Goal: Task Accomplishment & Management: Manage account settings

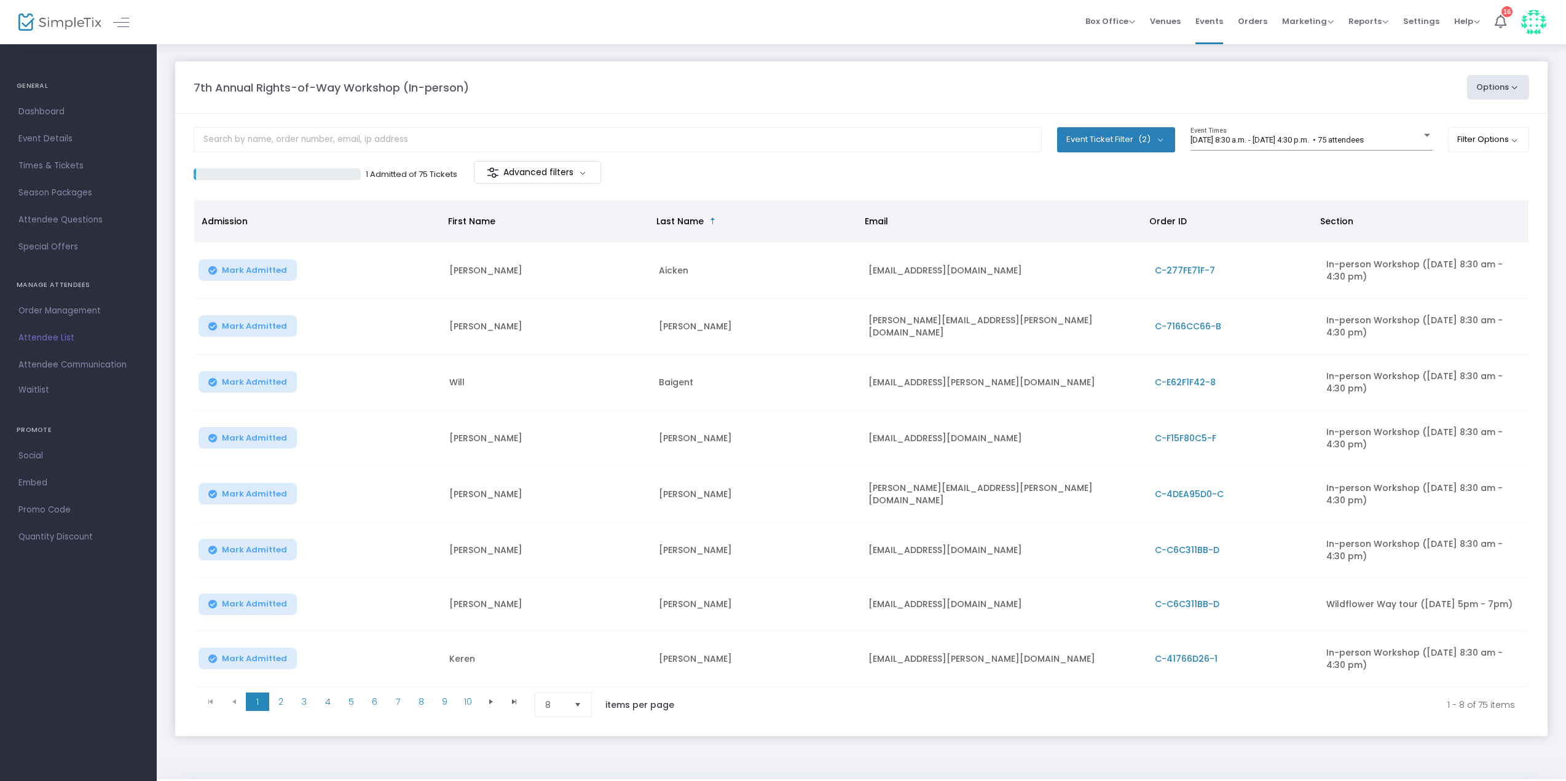
click at [1133, 133] on button "Event Ticket Filter (2)" at bounding box center [1116, 139] width 118 height 25
click at [1135, 197] on span "In-person Workshop ([DATE] 8:30 am - 4:30 pm)" at bounding box center [1193, 199] width 189 height 15
click at [1088, 206] on input "In-person Workshop ([DATE] 8:30 am - 4:30 pm)" at bounding box center [1088, 206] width 1 height 1
checkbox input "false"
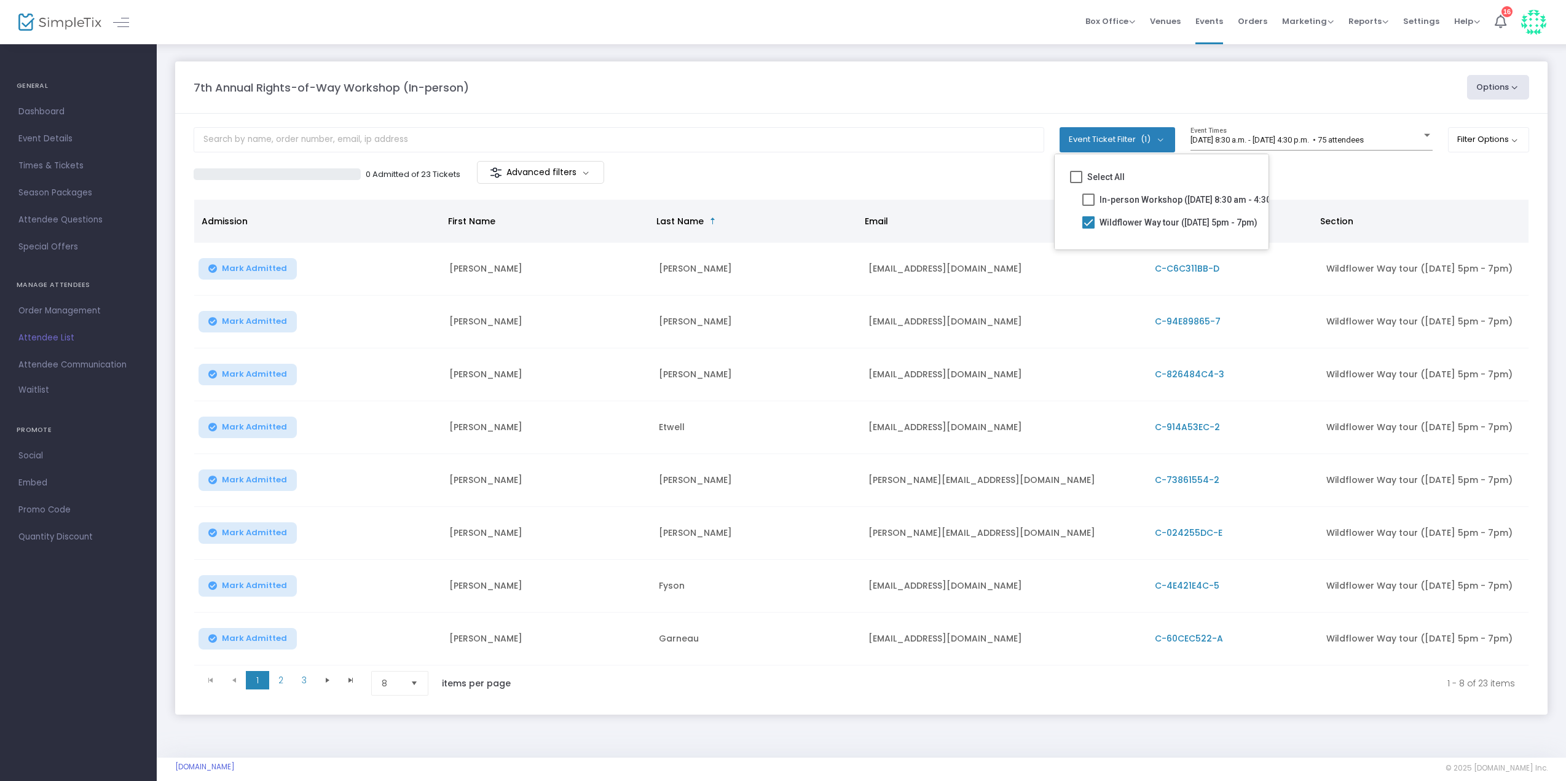
click at [851, 108] on m-panel-header "7th Annual Rights-of-Way Workshop (In-person) Options Export List Print Name Ta…" at bounding box center [861, 87] width 1372 height 52
click at [1141, 139] on span "(1)" at bounding box center [1146, 140] width 10 height 10
click at [1138, 194] on span "In-person Workshop ([DATE] 8:30 am - 4:30 pm)" at bounding box center [1195, 199] width 189 height 15
click at [1090, 206] on input "In-person Workshop ([DATE] 8:30 am - 4:30 pm)" at bounding box center [1090, 206] width 1 height 1
checkbox input "true"
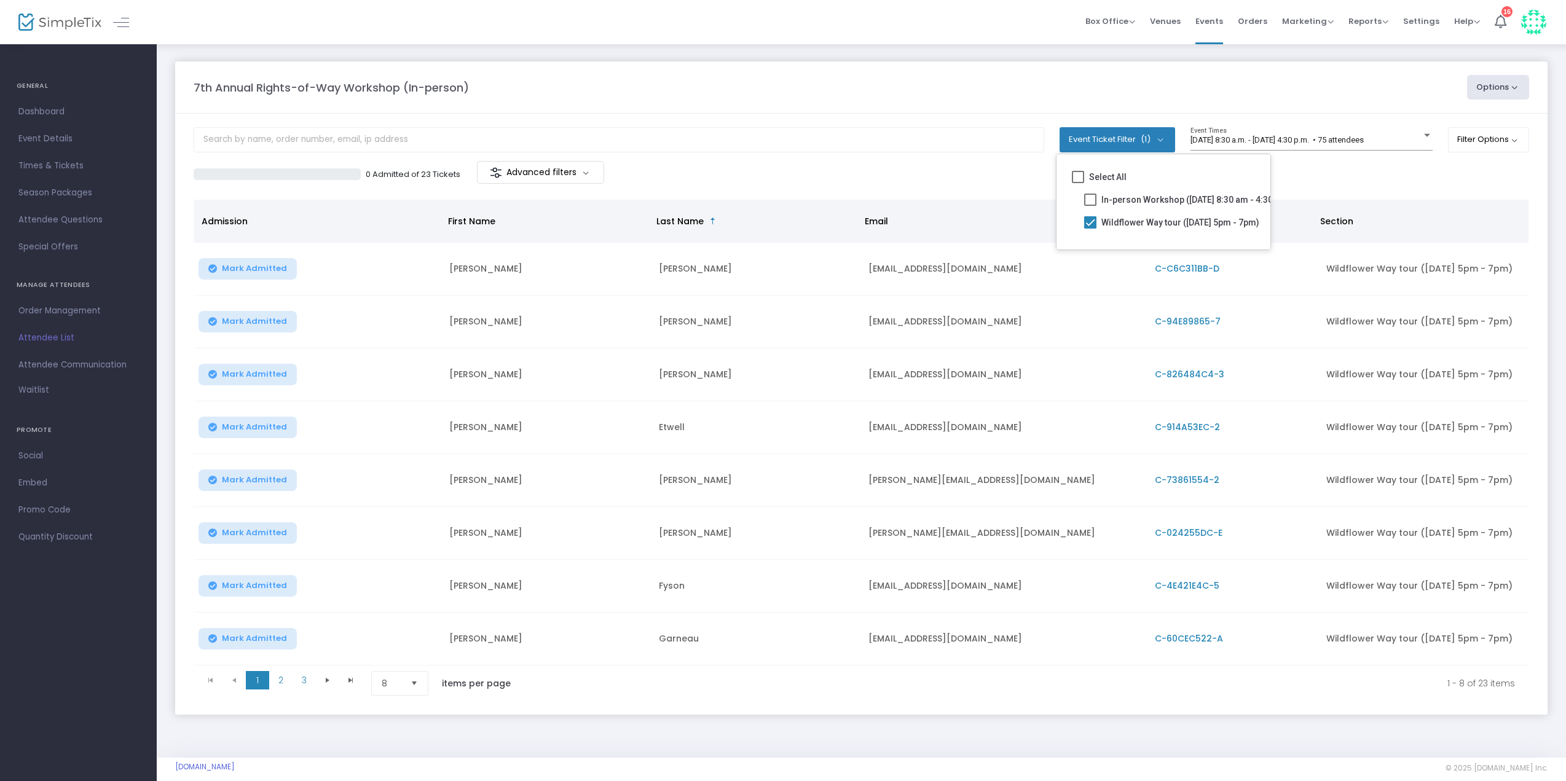
checkbox input "true"
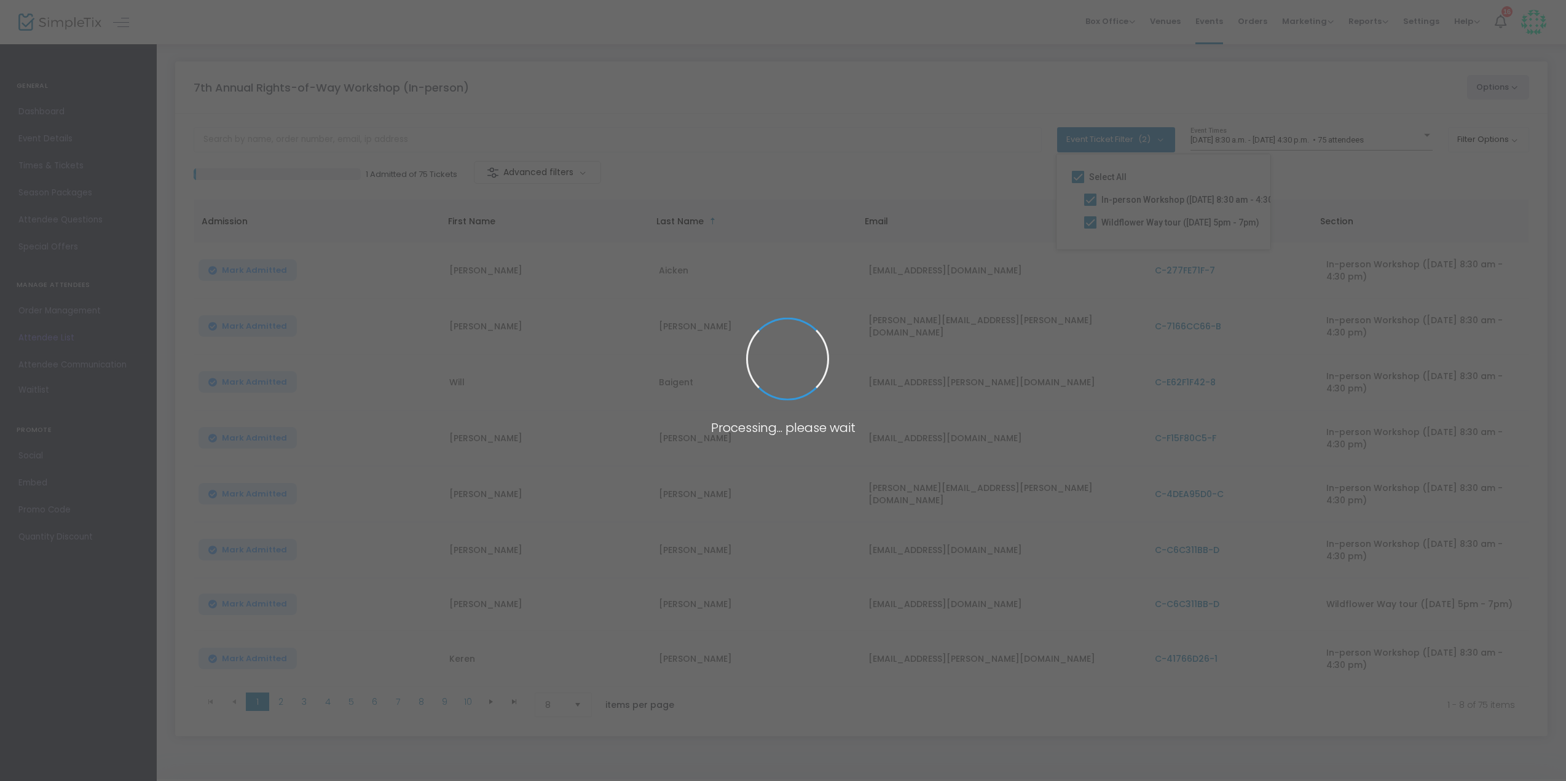
click at [1004, 118] on span at bounding box center [783, 390] width 1566 height 781
